Goal: Task Accomplishment & Management: Use online tool/utility

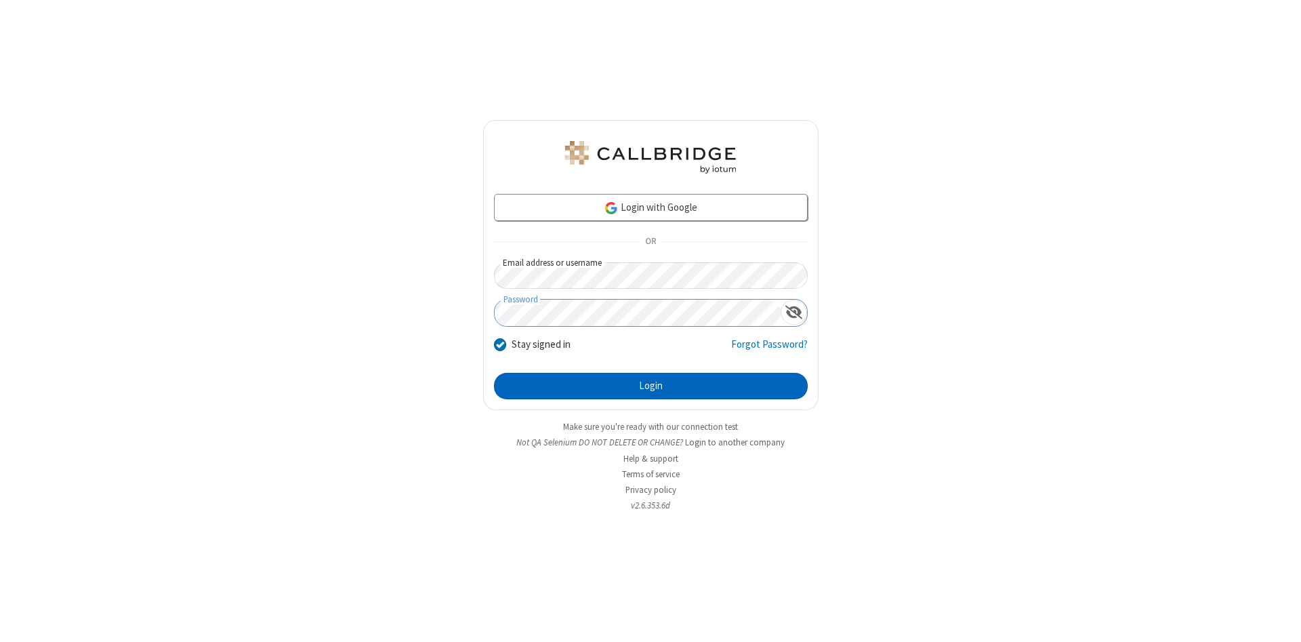
click at [651, 386] on button "Login" at bounding box center [651, 386] width 314 height 27
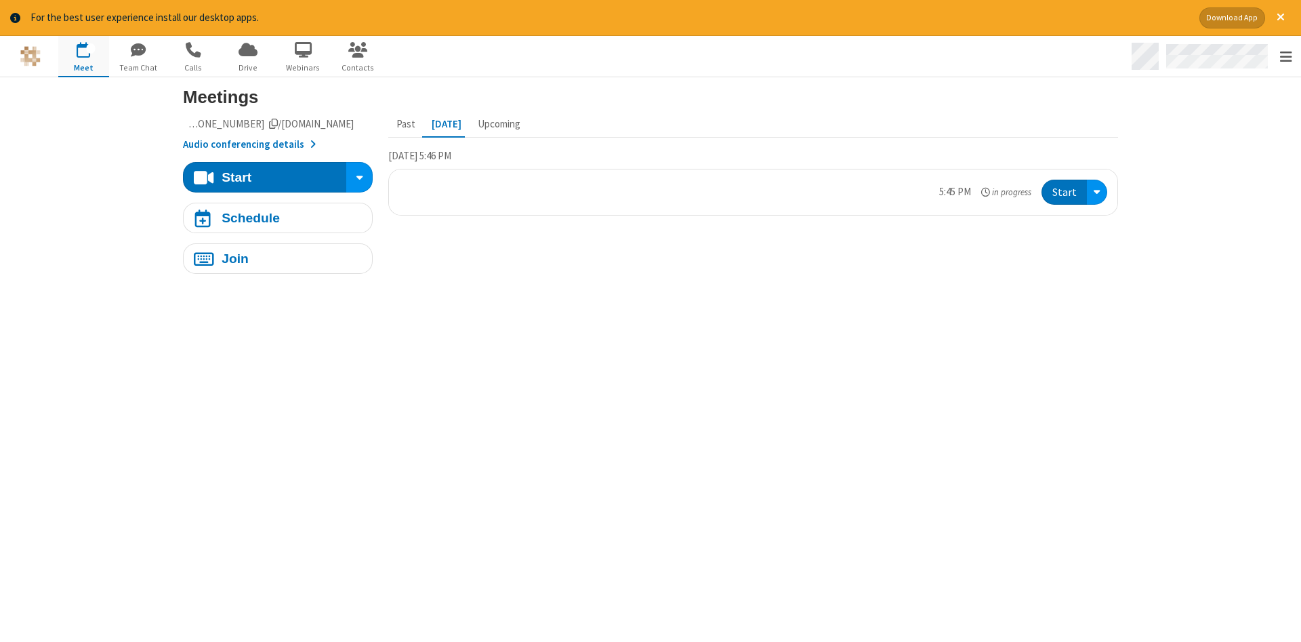
click at [1286, 57] on span "Open menu" at bounding box center [1286, 57] width 12 height 14
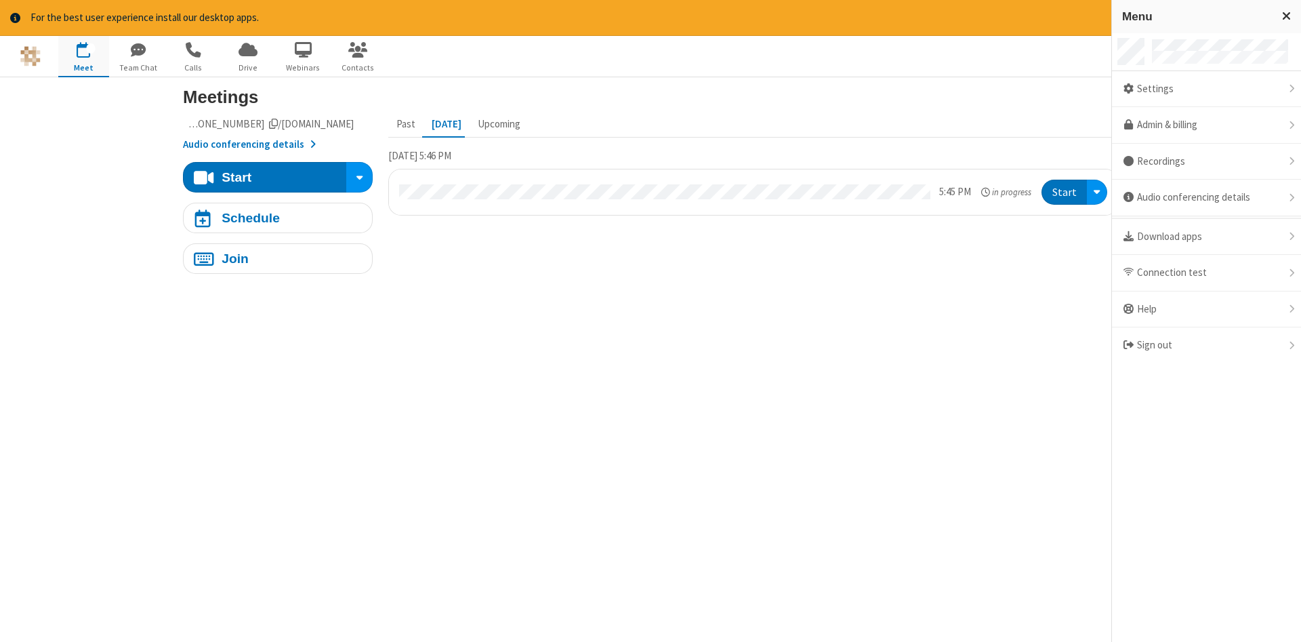
click at [83, 56] on span "button" at bounding box center [83, 50] width 51 height 23
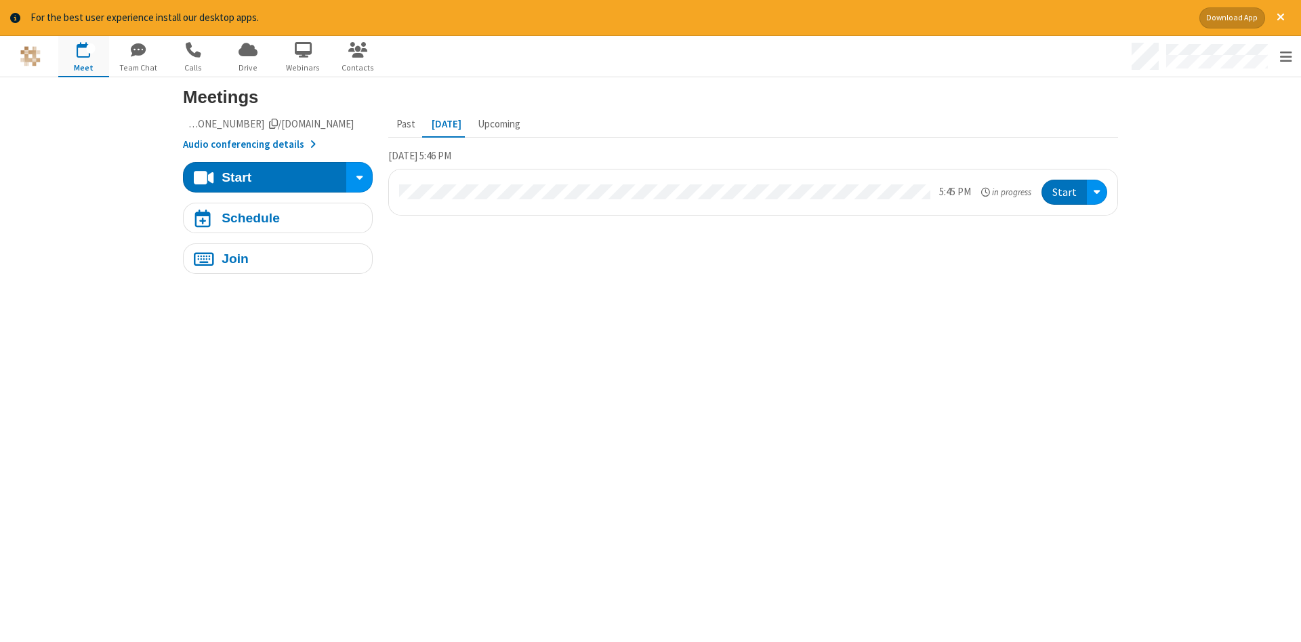
click at [83, 56] on span "button" at bounding box center [83, 50] width 51 height 23
click at [278, 218] on div "Schedule" at bounding box center [251, 217] width 58 height 13
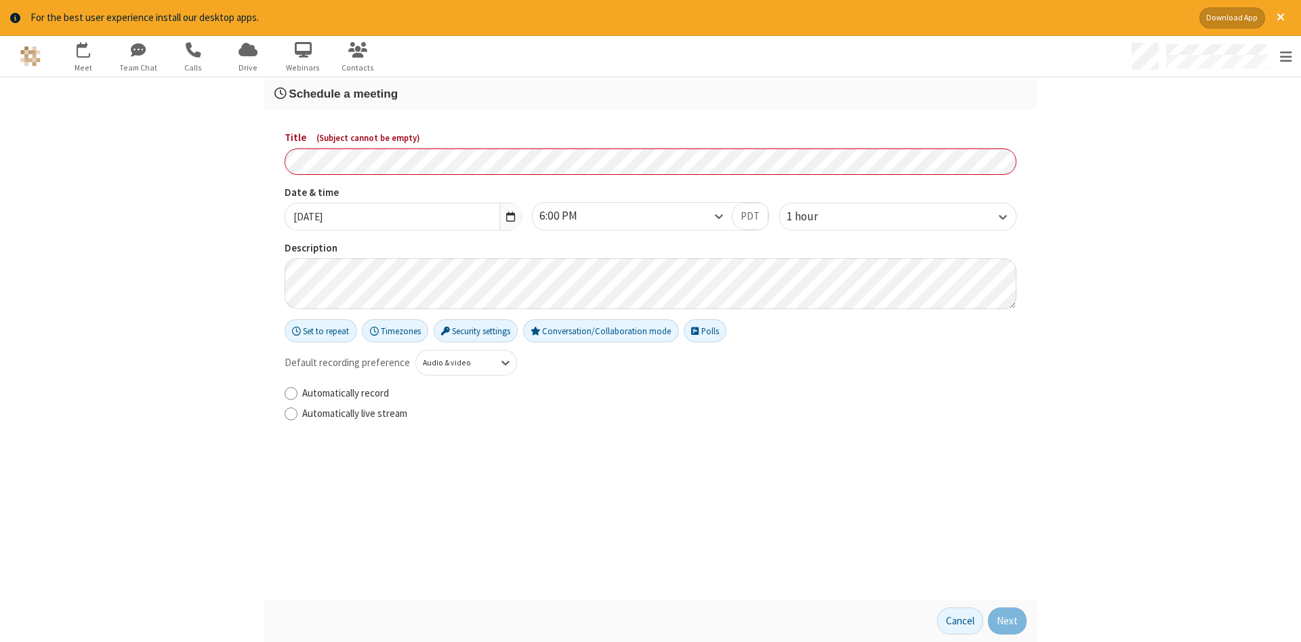
click at [651, 93] on h3 "Schedule a meeting" at bounding box center [651, 93] width 752 height 13
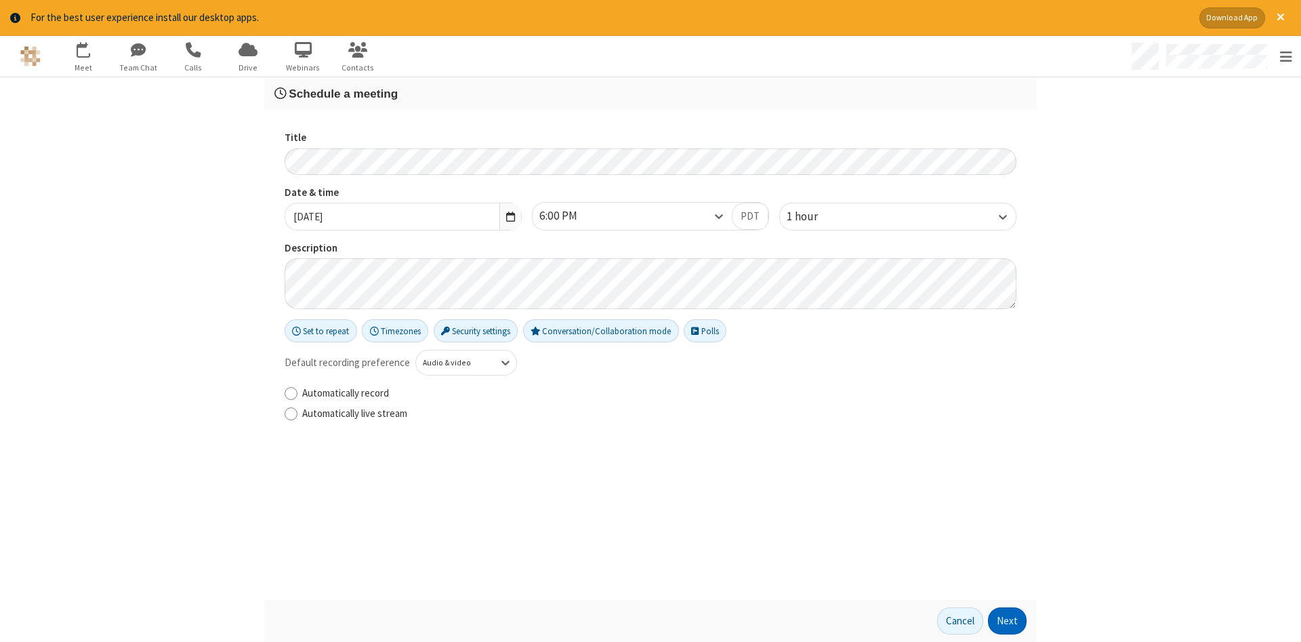
click at [1008, 621] on button "Next" at bounding box center [1007, 620] width 39 height 27
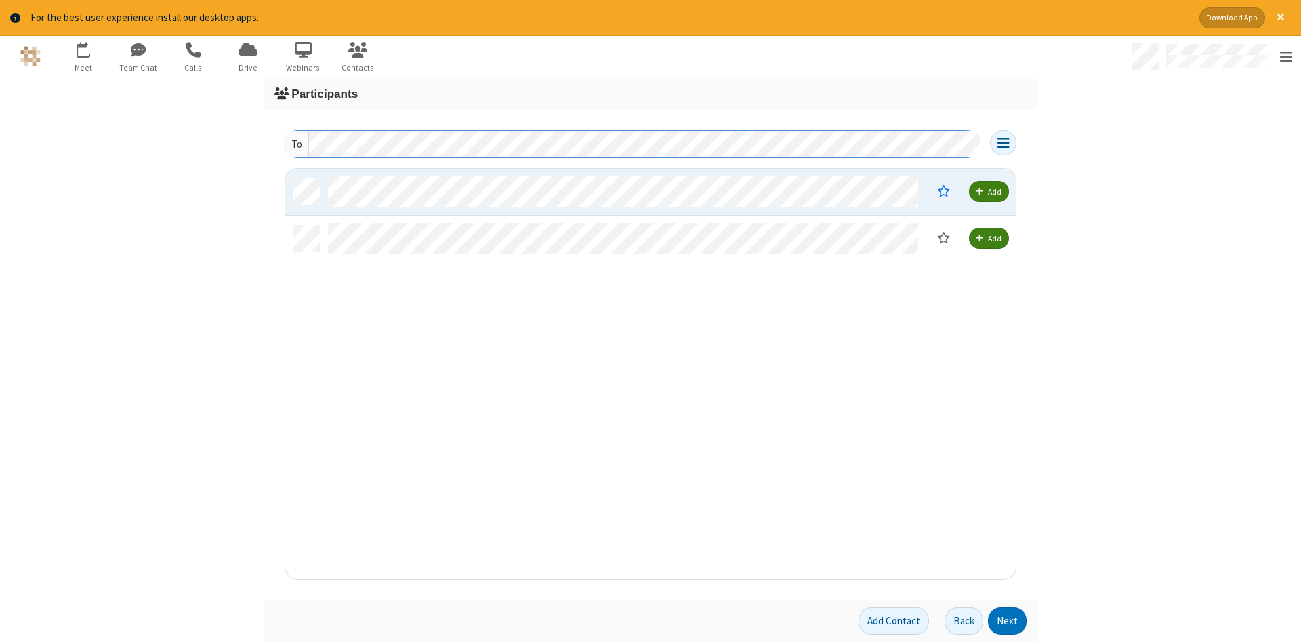
scroll to position [410, 731]
click at [1008, 621] on button "Next" at bounding box center [1007, 620] width 39 height 27
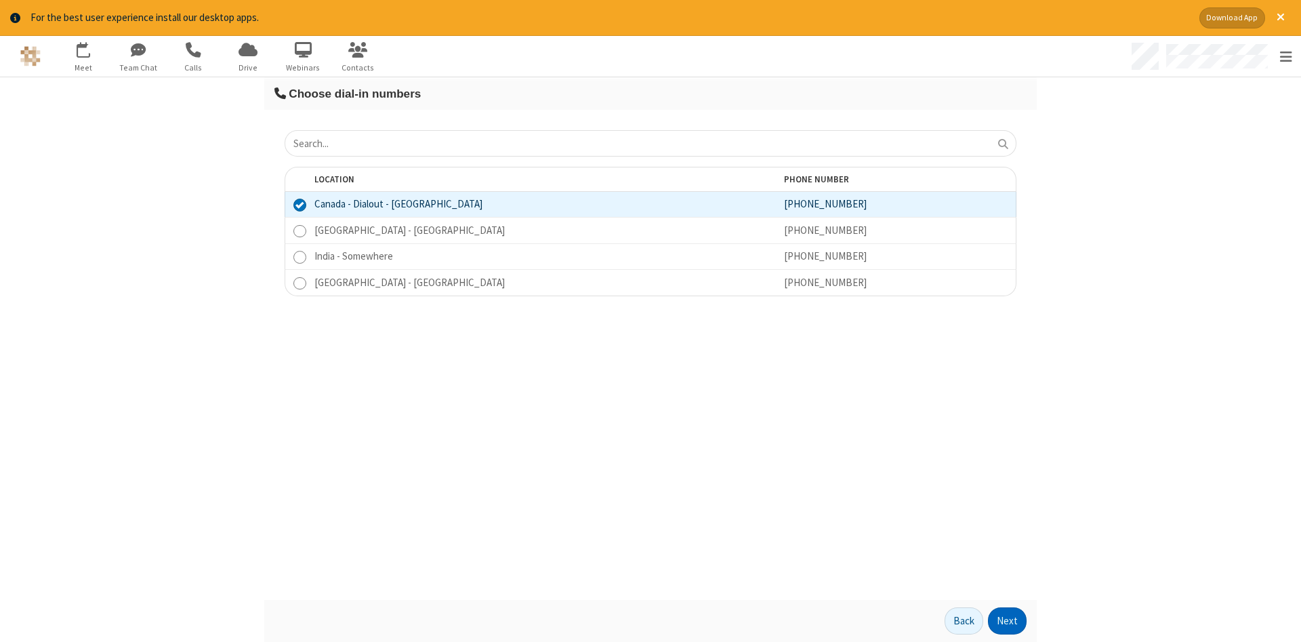
click at [1008, 621] on button "Next" at bounding box center [1007, 620] width 39 height 27
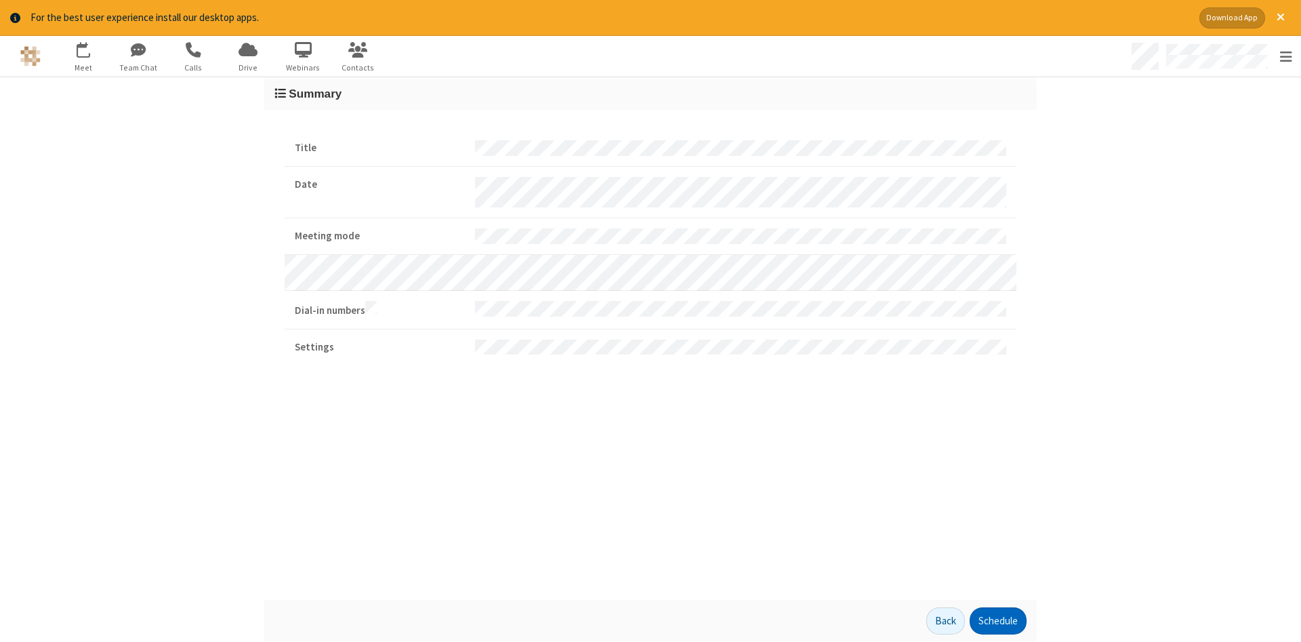
click at [998, 621] on button "Schedule" at bounding box center [998, 620] width 57 height 27
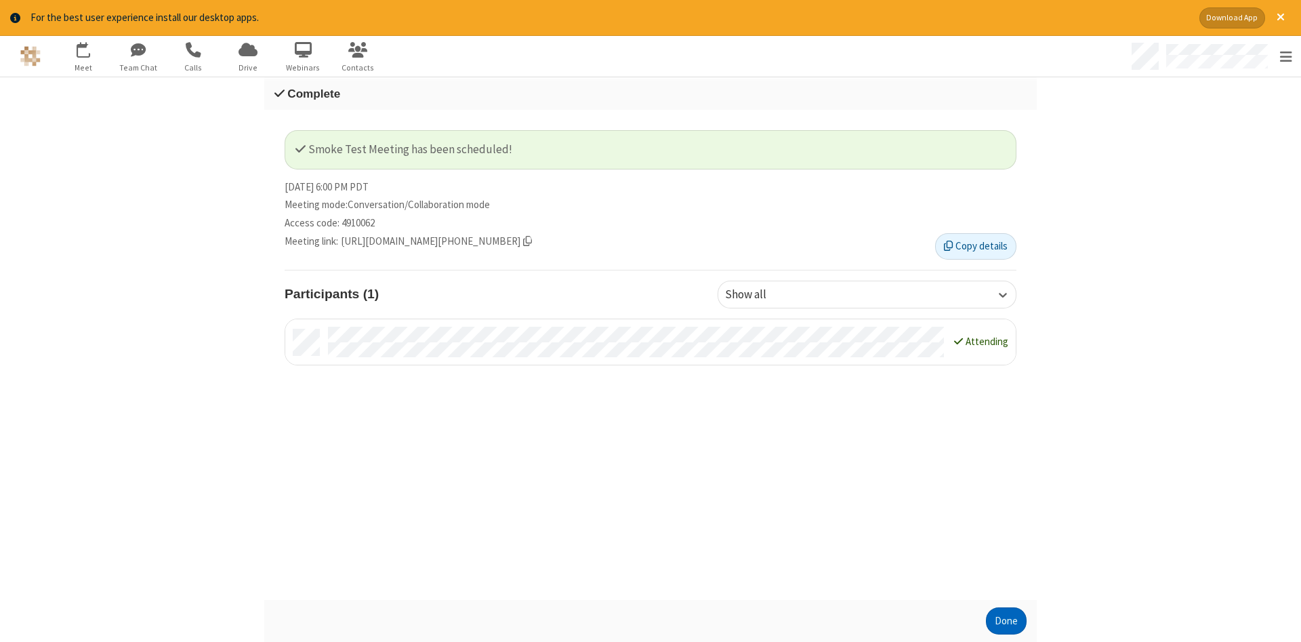
click at [1007, 621] on button "Done" at bounding box center [1006, 620] width 41 height 27
